Goal: Entertainment & Leisure: Consume media (video, audio)

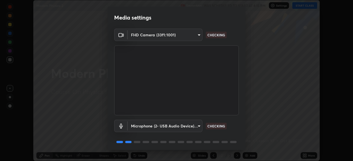
click at [224, 152] on div "1 / 5 Next" at bounding box center [177, 161] width 138 height 18
click at [223, 156] on button "Next" at bounding box center [225, 161] width 28 height 11
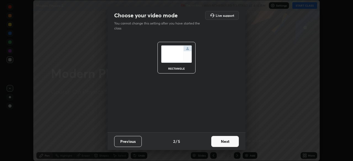
click at [222, 146] on button "Next" at bounding box center [225, 141] width 28 height 11
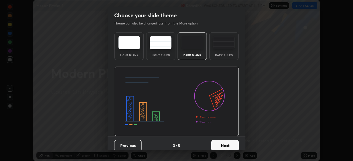
click at [222, 145] on button "Next" at bounding box center [225, 145] width 28 height 11
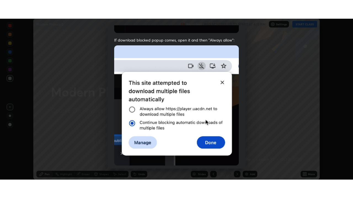
scroll to position [132, 0]
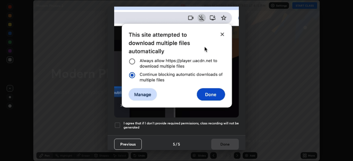
click at [168, 123] on h5 "I agree that if I don't provide required permissions, class recording will not …" at bounding box center [180, 125] width 115 height 9
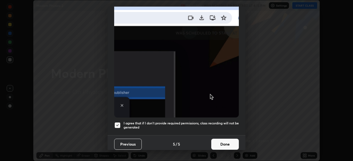
click at [219, 144] on button "Done" at bounding box center [225, 144] width 28 height 11
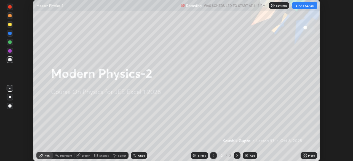
click at [305, 155] on icon at bounding box center [305, 154] width 1 height 1
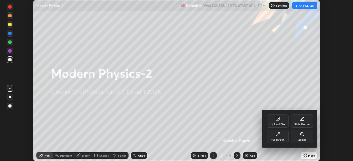
click at [276, 139] on div "Full screen" at bounding box center [278, 140] width 14 height 3
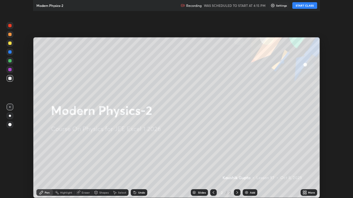
scroll to position [198, 353]
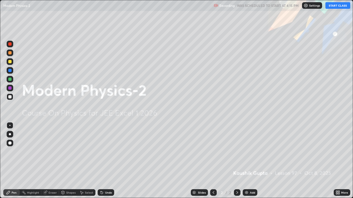
click at [335, 7] on button "START CLASS" at bounding box center [337, 5] width 25 height 7
click at [250, 161] on div "Add" at bounding box center [252, 193] width 5 height 3
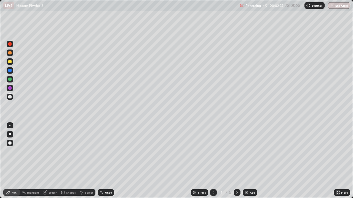
click at [66, 161] on div "Shapes" at bounding box center [68, 193] width 19 height 7
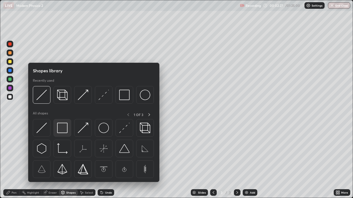
click at [62, 130] on img at bounding box center [62, 128] width 10 height 10
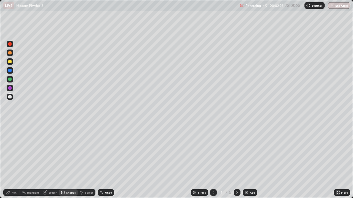
click at [61, 161] on icon at bounding box center [62, 192] width 3 height 3
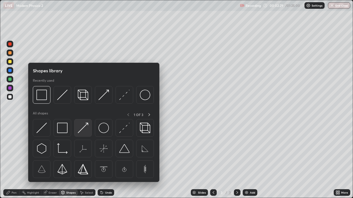
click at [80, 131] on img at bounding box center [83, 128] width 10 height 10
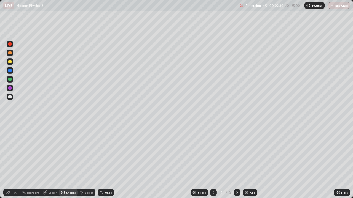
click at [9, 61] on div at bounding box center [9, 61] width 3 height 3
click at [15, 161] on div "Pen" at bounding box center [14, 193] width 5 height 3
click at [10, 96] on div at bounding box center [9, 96] width 3 height 3
click at [104, 161] on div "Undo" at bounding box center [106, 193] width 17 height 7
click at [73, 161] on div "Shapes" at bounding box center [70, 193] width 9 height 3
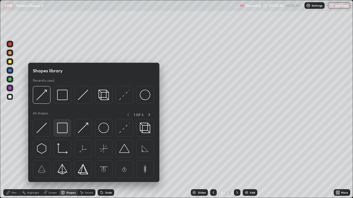
click at [64, 133] on img at bounding box center [62, 128] width 10 height 10
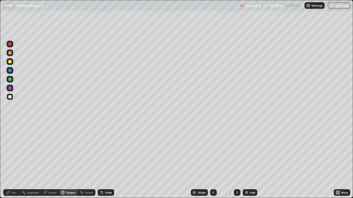
click at [70, 161] on div "Shapes" at bounding box center [70, 193] width 9 height 3
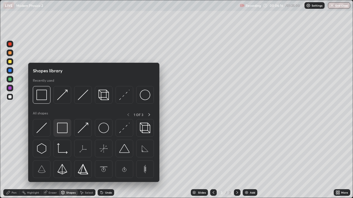
click at [65, 133] on img at bounding box center [62, 128] width 10 height 10
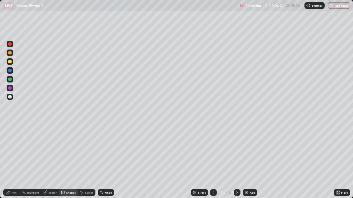
click at [16, 161] on div "Pen" at bounding box center [14, 193] width 5 height 3
click at [10, 62] on div at bounding box center [9, 61] width 3 height 3
click at [107, 161] on div "Undo" at bounding box center [108, 193] width 7 height 3
click at [109, 161] on div "Undo" at bounding box center [106, 193] width 17 height 7
click at [108, 161] on div "Undo" at bounding box center [108, 193] width 7 height 3
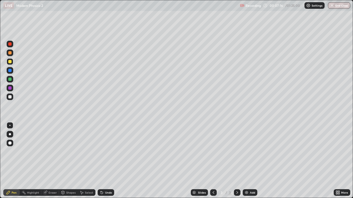
click at [109, 161] on div "Undo" at bounding box center [106, 193] width 17 height 7
click at [110, 161] on div "Undo" at bounding box center [106, 193] width 17 height 7
click at [107, 161] on div "Undo" at bounding box center [106, 193] width 17 height 7
click at [9, 88] on div at bounding box center [9, 88] width 3 height 3
click at [9, 61] on div at bounding box center [9, 61] width 3 height 3
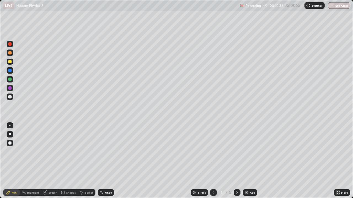
click at [10, 89] on div at bounding box center [9, 88] width 3 height 3
click at [107, 161] on div "Undo" at bounding box center [108, 193] width 7 height 3
click at [105, 161] on div "Undo" at bounding box center [106, 193] width 17 height 7
click at [250, 161] on div "Add" at bounding box center [252, 193] width 5 height 3
click at [12, 98] on div at bounding box center [10, 97] width 7 height 7
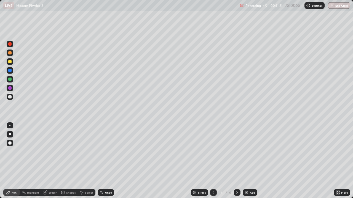
click at [104, 161] on div "Undo" at bounding box center [106, 193] width 17 height 7
click at [65, 161] on div "Shapes" at bounding box center [68, 193] width 19 height 7
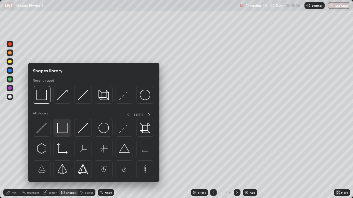
click at [57, 128] on img at bounding box center [62, 128] width 10 height 10
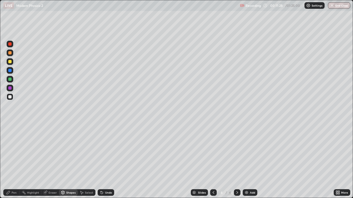
click at [16, 161] on div "Pen" at bounding box center [14, 193] width 5 height 3
click at [9, 98] on div at bounding box center [9, 96] width 3 height 3
click at [10, 79] on div at bounding box center [9, 79] width 3 height 3
click at [66, 161] on div "Shapes" at bounding box center [68, 193] width 19 height 7
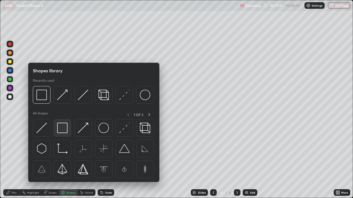
click at [59, 127] on img at bounding box center [62, 128] width 10 height 10
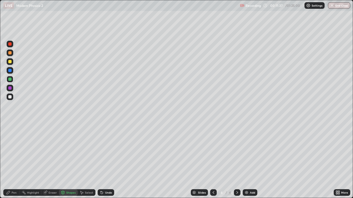
click at [10, 97] on div at bounding box center [9, 96] width 3 height 3
click at [22, 161] on circle at bounding box center [22, 192] width 1 height 1
click at [14, 161] on div "Pen" at bounding box center [11, 193] width 17 height 7
click at [10, 62] on div at bounding box center [9, 61] width 3 height 3
click at [101, 161] on icon at bounding box center [102, 193] width 2 height 2
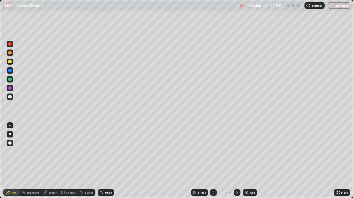
click at [101, 161] on icon at bounding box center [102, 193] width 2 height 2
click at [9, 97] on div at bounding box center [9, 96] width 3 height 3
click at [11, 62] on div at bounding box center [9, 61] width 3 height 3
click at [105, 161] on div "Undo" at bounding box center [108, 193] width 7 height 3
click at [104, 161] on div "Undo" at bounding box center [106, 193] width 17 height 7
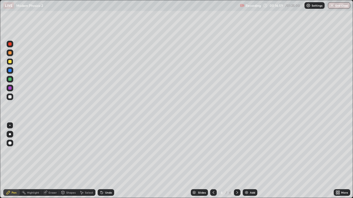
click at [83, 161] on icon at bounding box center [81, 193] width 4 height 4
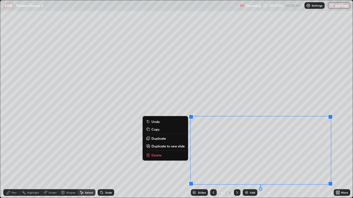
click at [163, 147] on p "Duplicate to new slide" at bounding box center [167, 146] width 33 height 4
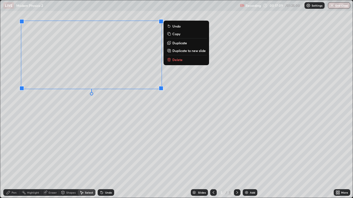
click at [37, 123] on div "0 ° Undo Copy Duplicate Duplicate to new slide Delete" at bounding box center [176, 99] width 352 height 198
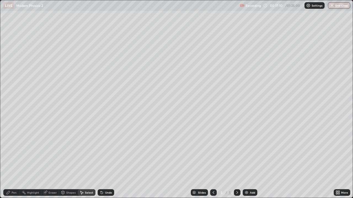
click at [10, 161] on div "Pen" at bounding box center [11, 193] width 17 height 7
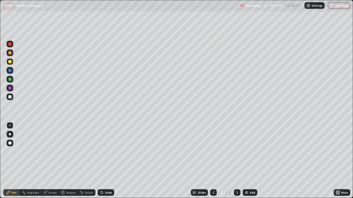
click at [10, 96] on div at bounding box center [9, 96] width 3 height 3
click at [10, 44] on div at bounding box center [9, 43] width 3 height 3
click at [109, 161] on div "Undo" at bounding box center [108, 193] width 7 height 3
click at [102, 161] on icon at bounding box center [102, 193] width 4 height 4
click at [104, 161] on div "Undo" at bounding box center [106, 193] width 17 height 7
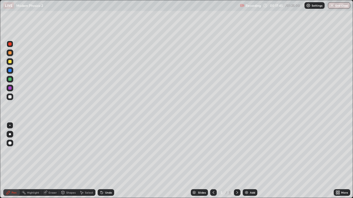
click at [104, 161] on div "Undo" at bounding box center [106, 193] width 17 height 7
click at [10, 96] on div at bounding box center [9, 96] width 3 height 3
click at [9, 98] on div at bounding box center [9, 96] width 3 height 3
click at [9, 62] on div at bounding box center [9, 61] width 3 height 3
click at [10, 94] on div at bounding box center [10, 97] width 7 height 7
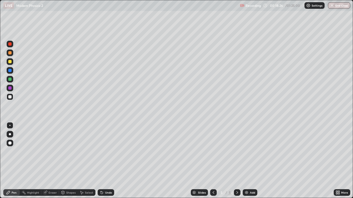
click at [11, 87] on div at bounding box center [9, 88] width 3 height 3
click at [10, 71] on div at bounding box center [9, 70] width 3 height 3
click at [11, 64] on div at bounding box center [10, 61] width 7 height 7
click at [10, 71] on div at bounding box center [9, 70] width 3 height 3
click at [106, 161] on div "Undo" at bounding box center [108, 193] width 7 height 3
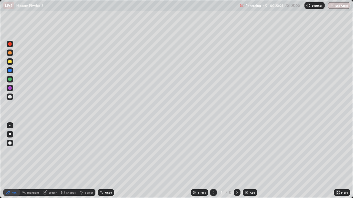
click at [13, 96] on div at bounding box center [10, 97] width 7 height 7
click at [53, 161] on div "Eraser" at bounding box center [53, 193] width 8 height 3
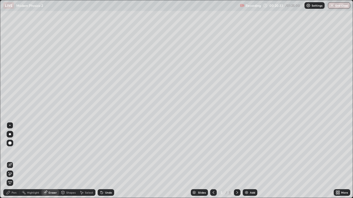
click at [15, 161] on div "Pen" at bounding box center [11, 193] width 17 height 7
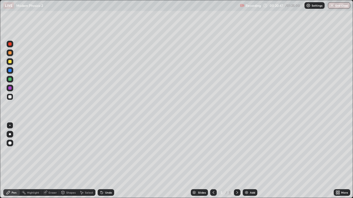
click at [108, 161] on div "Undo" at bounding box center [106, 193] width 17 height 7
click at [108, 161] on div "Undo" at bounding box center [108, 193] width 7 height 3
click at [11, 44] on div at bounding box center [9, 43] width 3 height 3
click at [108, 161] on div "Undo" at bounding box center [108, 193] width 7 height 3
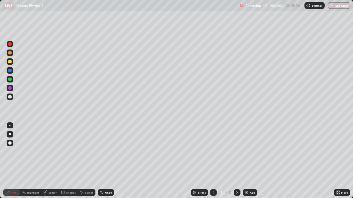
click at [108, 161] on div "Undo" at bounding box center [108, 193] width 7 height 3
click at [109, 161] on div "Undo" at bounding box center [108, 193] width 7 height 3
click at [106, 161] on div "Undo" at bounding box center [108, 193] width 7 height 3
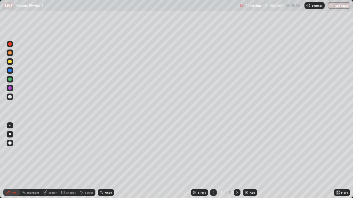
click at [106, 161] on div "Undo" at bounding box center [108, 193] width 7 height 3
click at [108, 161] on div "Undo" at bounding box center [106, 193] width 17 height 7
click at [109, 161] on div "Undo" at bounding box center [108, 193] width 7 height 3
click at [254, 161] on div "Add" at bounding box center [252, 193] width 5 height 3
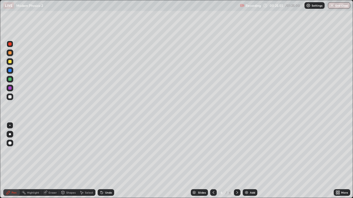
click at [72, 161] on div "Shapes" at bounding box center [70, 193] width 9 height 3
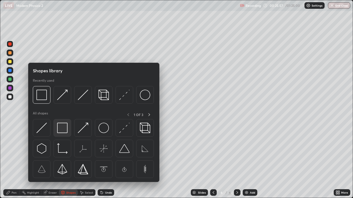
click at [66, 132] on img at bounding box center [62, 128] width 10 height 10
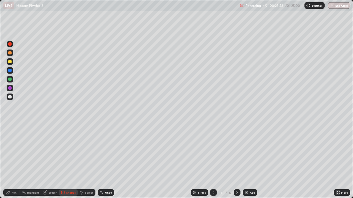
click at [12, 98] on div at bounding box center [10, 97] width 7 height 7
click at [66, 161] on div "Shapes" at bounding box center [68, 193] width 19 height 7
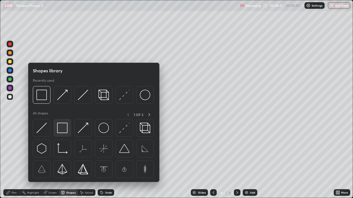
click at [62, 128] on img at bounding box center [62, 128] width 10 height 10
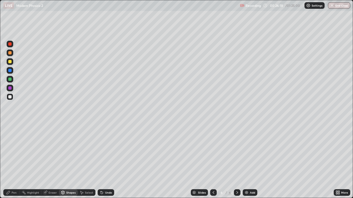
click at [10, 62] on div at bounding box center [9, 61] width 3 height 3
click at [11, 161] on div "Pen" at bounding box center [11, 193] width 17 height 7
click at [10, 96] on div at bounding box center [9, 96] width 3 height 3
click at [11, 161] on div "Pen" at bounding box center [11, 193] width 17 height 7
click at [9, 62] on div at bounding box center [9, 61] width 3 height 3
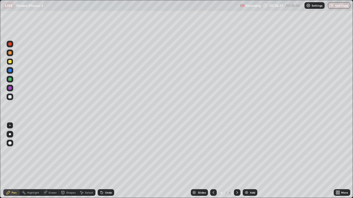
click at [9, 54] on div at bounding box center [9, 52] width 3 height 3
click at [10, 80] on div at bounding box center [9, 79] width 3 height 3
click at [11, 44] on div at bounding box center [9, 43] width 3 height 3
click at [103, 161] on icon at bounding box center [102, 193] width 4 height 4
click at [103, 161] on div "Undo" at bounding box center [106, 193] width 17 height 7
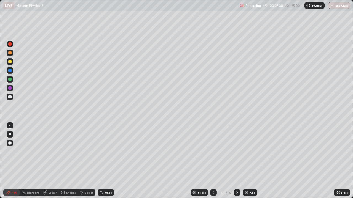
click at [103, 161] on div "Undo" at bounding box center [106, 193] width 17 height 7
click at [10, 96] on div at bounding box center [9, 96] width 3 height 3
click at [105, 161] on div "Undo" at bounding box center [108, 193] width 7 height 3
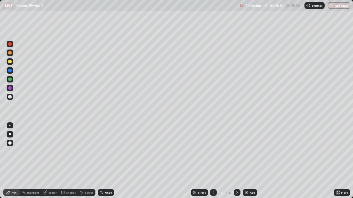
click at [105, 161] on div "Undo" at bounding box center [108, 193] width 7 height 3
click at [105, 161] on div "Undo" at bounding box center [106, 193] width 17 height 7
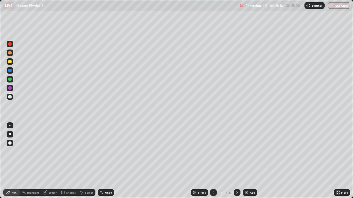
click at [104, 161] on div "Undo" at bounding box center [106, 193] width 17 height 7
click at [103, 161] on div "Undo" at bounding box center [106, 193] width 17 height 7
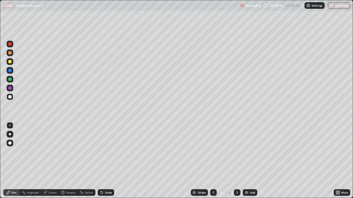
click at [103, 161] on div "Undo" at bounding box center [106, 193] width 17 height 7
click at [103, 161] on icon at bounding box center [102, 193] width 4 height 4
click at [104, 161] on div "Undo" at bounding box center [106, 193] width 17 height 7
click at [103, 161] on div "Undo" at bounding box center [106, 193] width 17 height 7
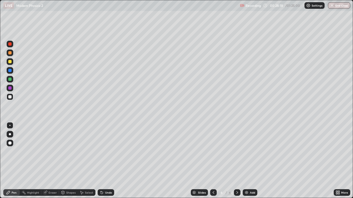
click at [104, 161] on div "Undo" at bounding box center [106, 193] width 17 height 7
click at [100, 161] on div "Undo" at bounding box center [106, 193] width 17 height 7
click at [109, 161] on div "Undo" at bounding box center [106, 193] width 17 height 7
click at [109, 161] on div "Undo" at bounding box center [108, 193] width 7 height 3
click at [10, 70] on div at bounding box center [9, 70] width 3 height 3
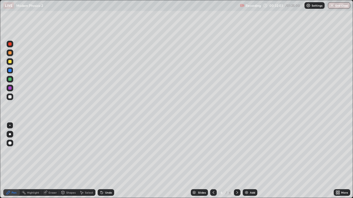
click at [106, 161] on div "Undo" at bounding box center [108, 193] width 7 height 3
click at [12, 61] on div at bounding box center [10, 61] width 7 height 7
click at [10, 81] on div at bounding box center [9, 79] width 3 height 3
click at [213, 161] on icon at bounding box center [213, 193] width 4 height 4
click at [237, 161] on icon at bounding box center [237, 193] width 4 height 4
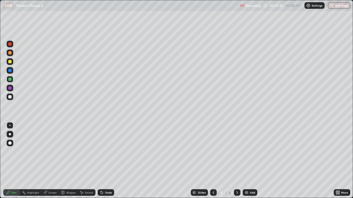
click at [248, 161] on img at bounding box center [246, 193] width 4 height 4
click at [10, 97] on div at bounding box center [9, 96] width 3 height 3
click at [101, 161] on icon at bounding box center [101, 192] width 1 height 1
click at [105, 161] on div "Undo" at bounding box center [108, 193] width 7 height 3
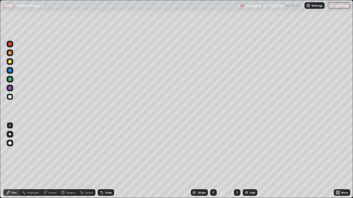
click at [101, 161] on icon at bounding box center [102, 193] width 2 height 2
click at [103, 161] on div "Undo" at bounding box center [106, 193] width 17 height 7
click at [101, 161] on icon at bounding box center [102, 193] width 2 height 2
click at [103, 161] on div "Undo" at bounding box center [106, 193] width 17 height 7
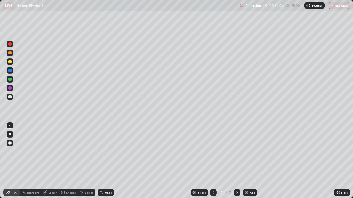
click at [103, 161] on div "Undo" at bounding box center [106, 193] width 17 height 7
click at [50, 161] on div "Eraser" at bounding box center [50, 193] width 18 height 7
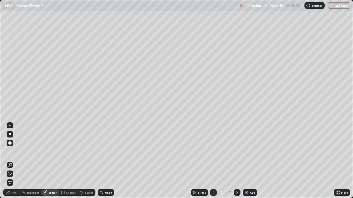
click at [7, 161] on icon at bounding box center [8, 193] width 4 height 4
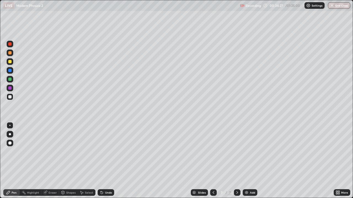
click at [101, 161] on icon at bounding box center [101, 192] width 1 height 1
click at [103, 161] on icon at bounding box center [102, 193] width 4 height 4
click at [104, 161] on div "Undo" at bounding box center [106, 193] width 17 height 7
click at [11, 79] on div at bounding box center [9, 79] width 3 height 3
click at [13, 97] on div at bounding box center [10, 97] width 7 height 7
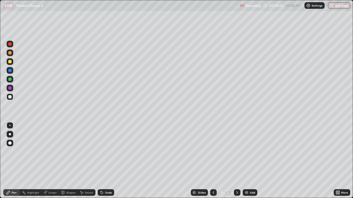
click at [107, 161] on div "Undo" at bounding box center [106, 193] width 17 height 7
click at [13, 161] on div "Pen" at bounding box center [14, 193] width 5 height 3
click at [11, 96] on div at bounding box center [9, 96] width 3 height 3
click at [11, 70] on div at bounding box center [9, 70] width 3 height 3
click at [12, 99] on div at bounding box center [10, 97] width 7 height 7
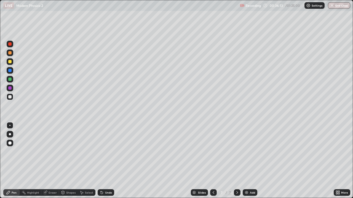
click at [13, 63] on div at bounding box center [10, 61] width 7 height 7
click at [214, 161] on icon at bounding box center [213, 193] width 4 height 4
click at [213, 161] on icon at bounding box center [213, 193] width 4 height 4
click at [237, 161] on icon at bounding box center [237, 193] width 4 height 4
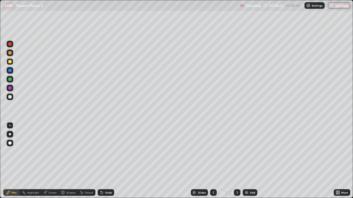
click at [250, 161] on div "Add" at bounding box center [250, 193] width 15 height 7
click at [213, 161] on icon at bounding box center [213, 193] width 4 height 4
click at [237, 161] on icon at bounding box center [237, 193] width 4 height 4
click at [71, 161] on div "Shapes" at bounding box center [68, 193] width 19 height 7
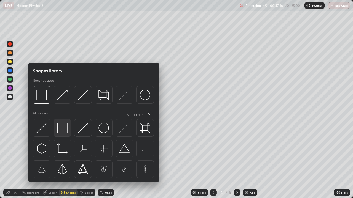
click at [64, 129] on img at bounding box center [62, 128] width 10 height 10
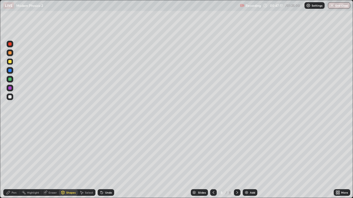
click at [9, 96] on div at bounding box center [9, 96] width 3 height 3
click at [10, 161] on icon at bounding box center [8, 193] width 4 height 4
click at [10, 96] on div at bounding box center [9, 96] width 3 height 3
click at [10, 62] on div at bounding box center [9, 61] width 3 height 3
click at [11, 97] on div at bounding box center [9, 96] width 3 height 3
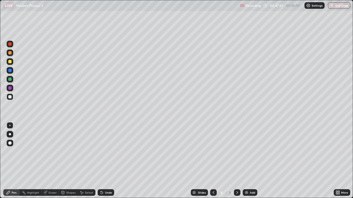
click at [103, 161] on icon at bounding box center [102, 193] width 4 height 4
click at [10, 45] on div at bounding box center [9, 43] width 3 height 3
click at [10, 68] on div at bounding box center [10, 70] width 7 height 7
click at [11, 88] on div at bounding box center [9, 88] width 3 height 3
click at [101, 161] on icon at bounding box center [102, 193] width 2 height 2
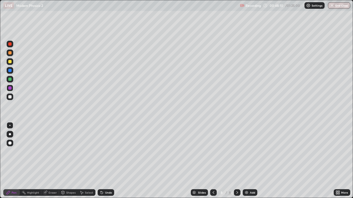
click at [101, 161] on icon at bounding box center [102, 193] width 2 height 2
click at [101, 161] on div "Undo" at bounding box center [106, 193] width 17 height 7
click at [82, 161] on icon at bounding box center [81, 193] width 4 height 4
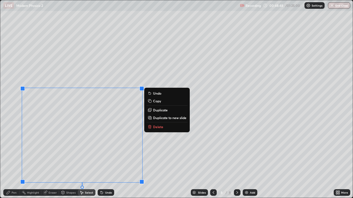
click at [156, 110] on p "Duplicate" at bounding box center [160, 110] width 15 height 4
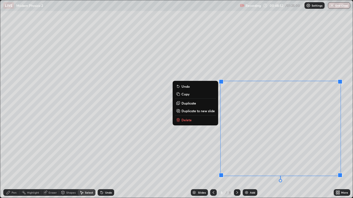
click at [50, 161] on div "Eraser" at bounding box center [53, 193] width 8 height 3
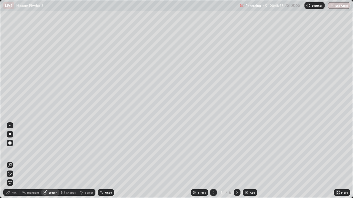
click at [10, 161] on div "Pen" at bounding box center [11, 193] width 17 height 7
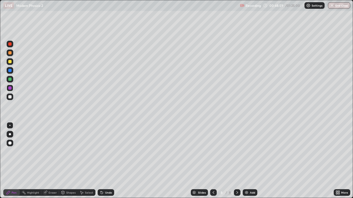
click at [10, 45] on div at bounding box center [9, 43] width 3 height 3
click at [10, 62] on div at bounding box center [9, 61] width 3 height 3
click at [9, 95] on div at bounding box center [10, 97] width 7 height 7
click at [10, 53] on div at bounding box center [9, 52] width 3 height 3
click at [12, 89] on div at bounding box center [10, 88] width 7 height 7
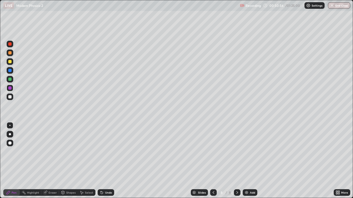
click at [14, 161] on div "Pen" at bounding box center [14, 193] width 5 height 3
click at [10, 97] on div at bounding box center [9, 96] width 3 height 3
